Goal: Check status: Check status

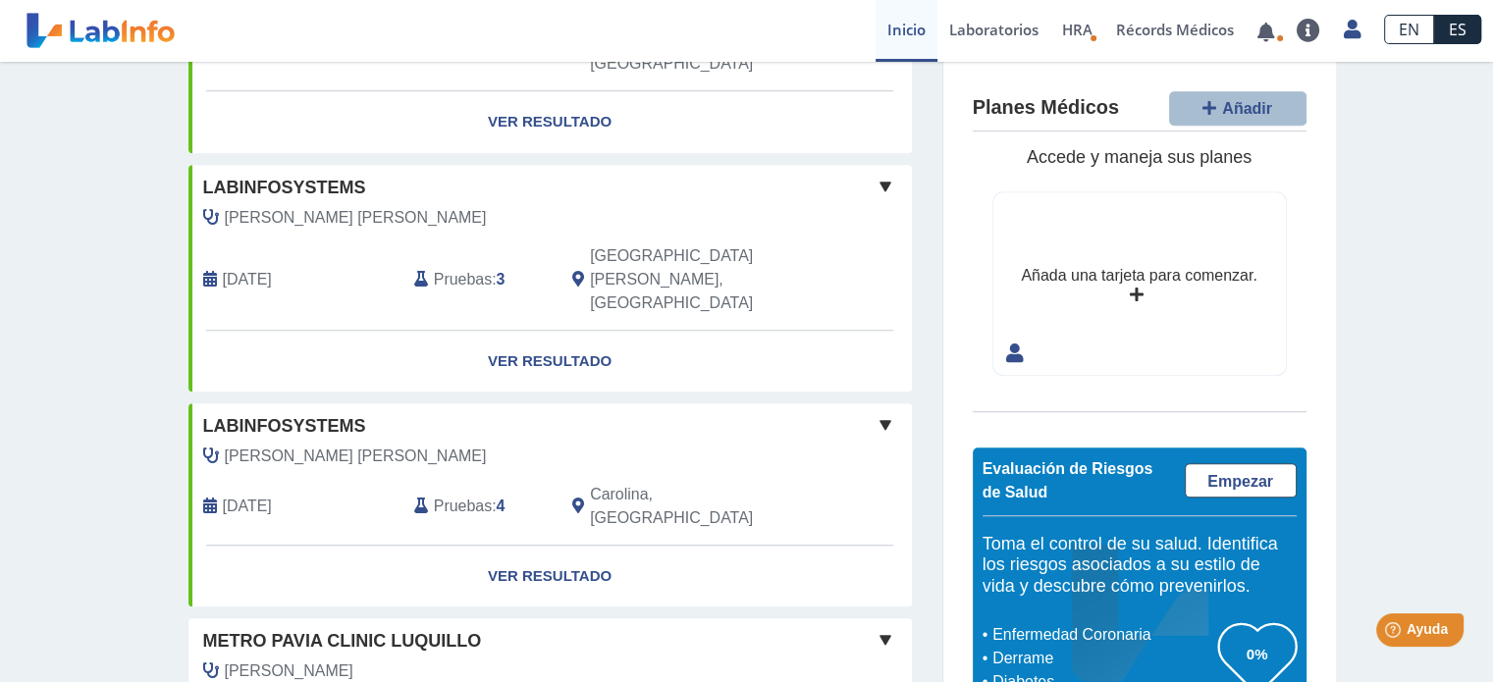
scroll to position [1339, 0]
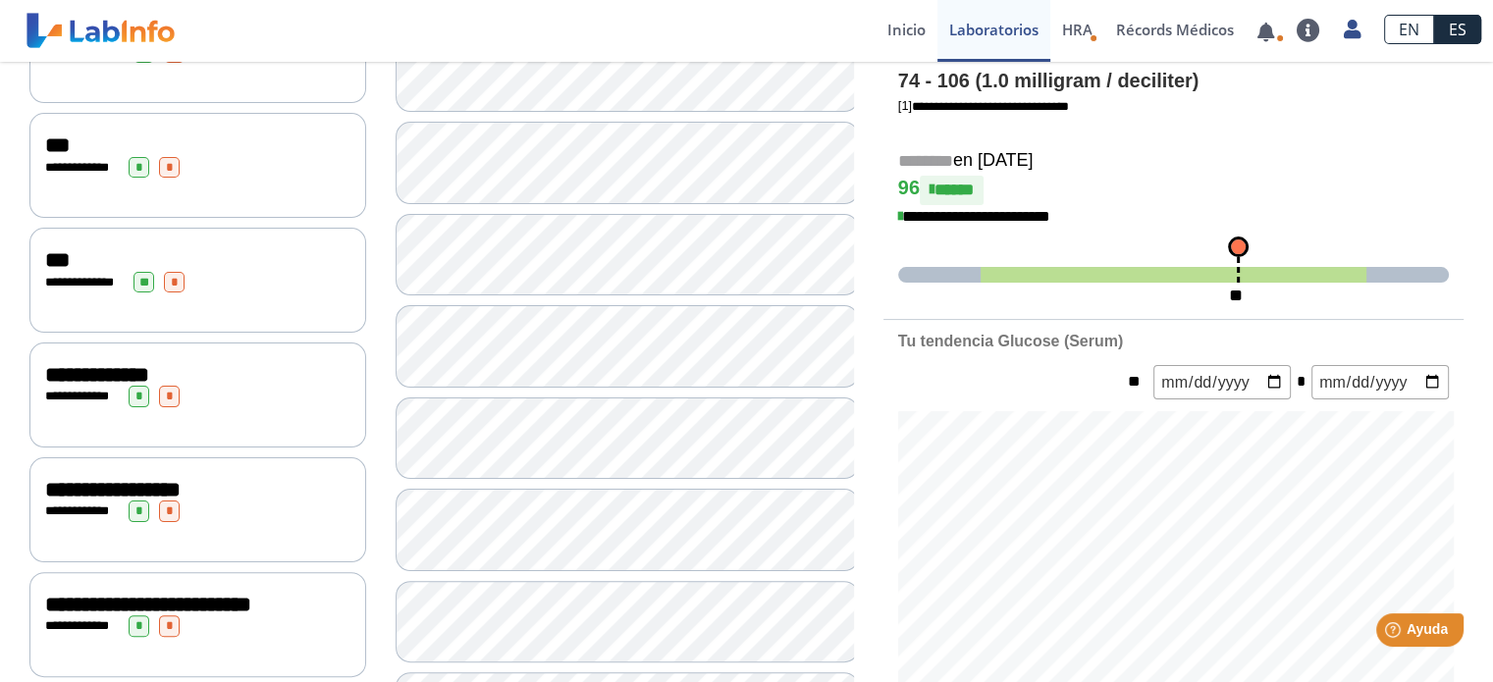
scroll to position [420, 0]
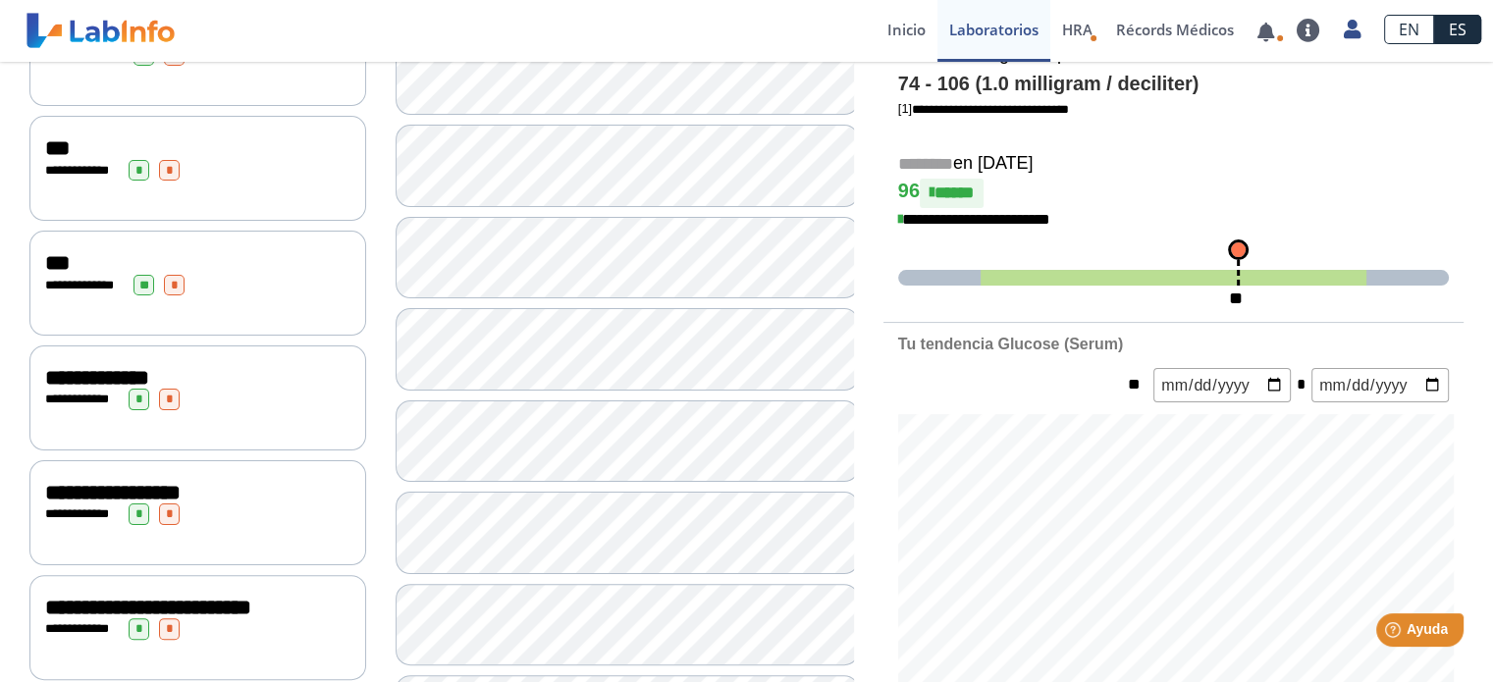
click at [149, 367] on span "**********" at bounding box center [97, 378] width 104 height 22
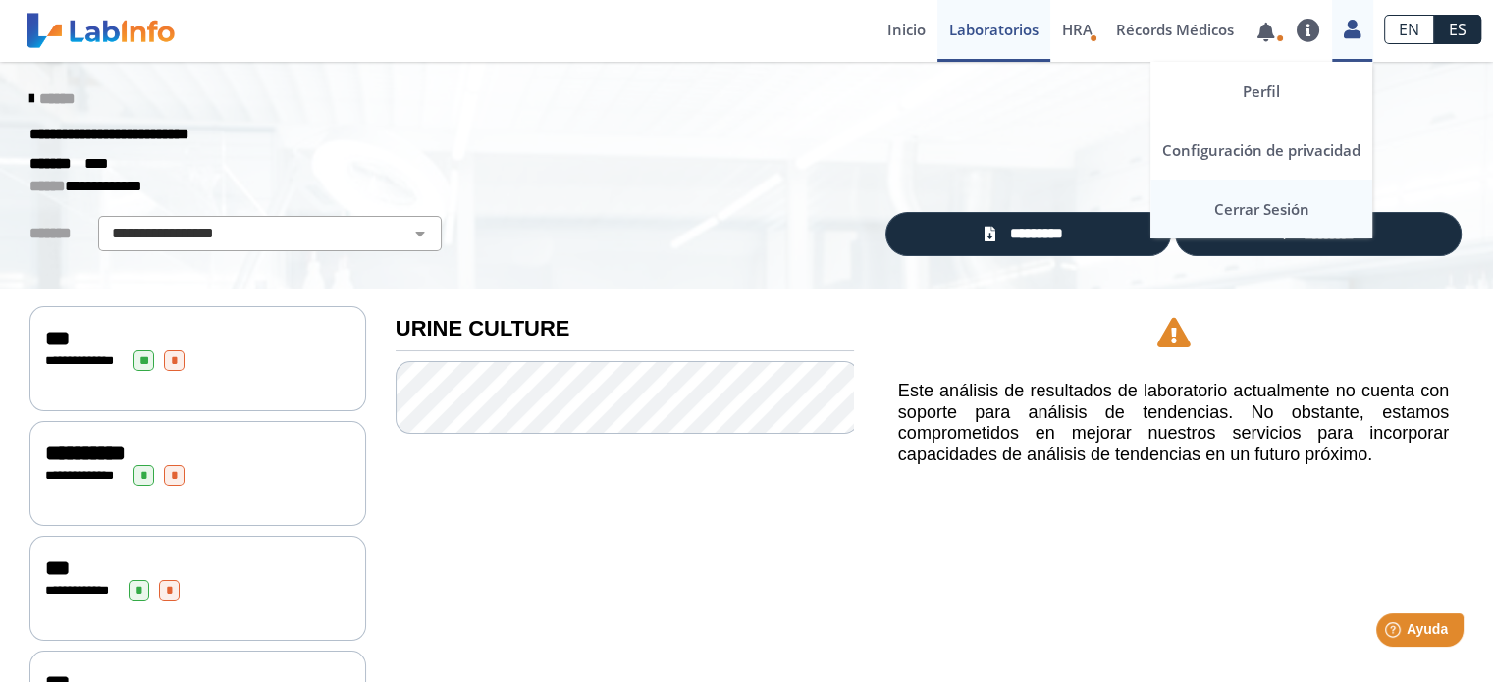
click at [1279, 205] on link "Cerrar Sesión" at bounding box center [1261, 209] width 222 height 59
